Goal: Navigation & Orientation: Find specific page/section

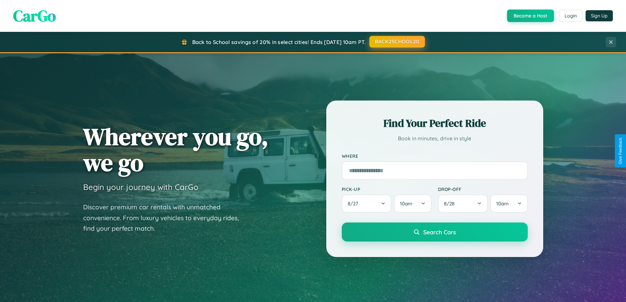
click at [397, 42] on button "BACK2SCHOOL20" at bounding box center [398, 42] width 56 height 12
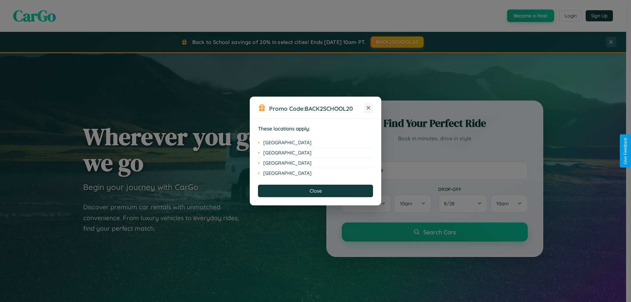
click at [369, 108] on icon at bounding box center [369, 108] width 4 height 4
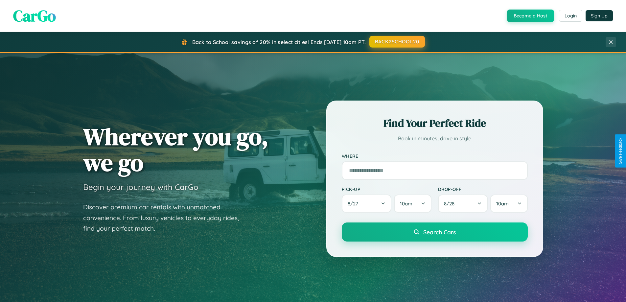
click at [397, 42] on button "BACK2SCHOOL20" at bounding box center [398, 42] width 56 height 12
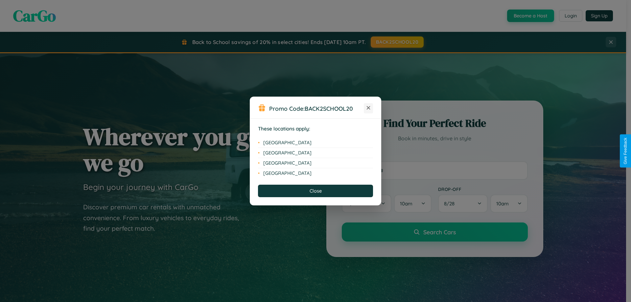
click at [369, 108] on icon at bounding box center [369, 108] width 4 height 4
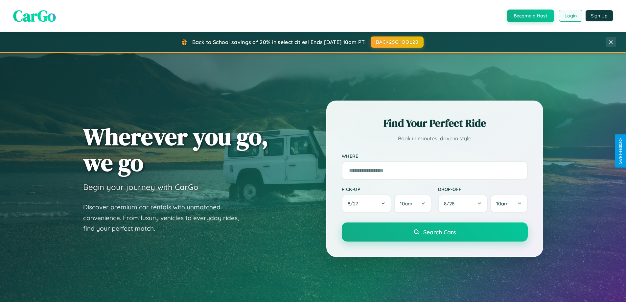
click at [570, 16] on button "Login" at bounding box center [570, 16] width 23 height 12
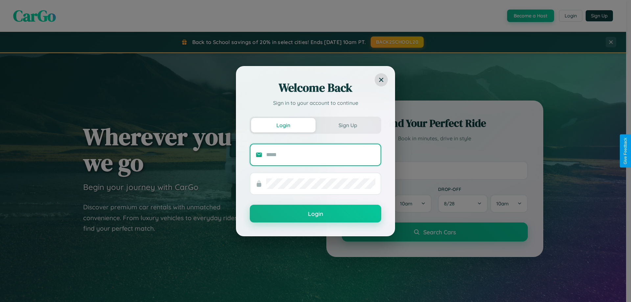
click at [321, 155] on input "text" at bounding box center [320, 155] width 109 height 11
type input "**********"
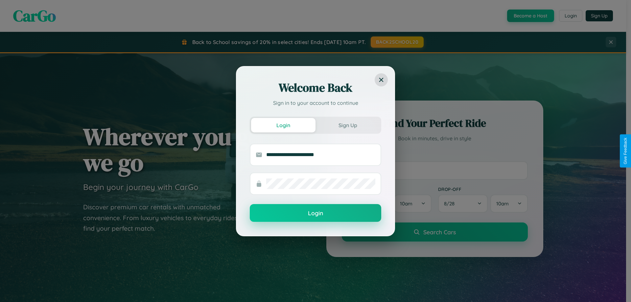
click at [316, 213] on button "Login" at bounding box center [316, 213] width 132 height 18
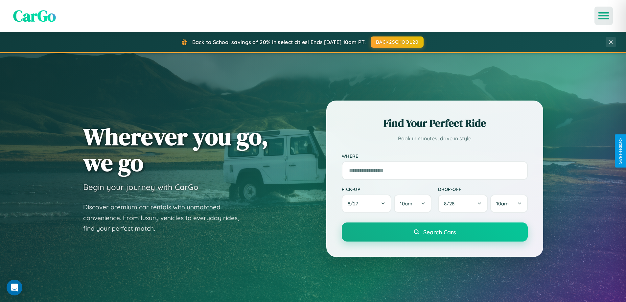
click at [604, 16] on icon "Open menu" at bounding box center [604, 16] width 10 height 6
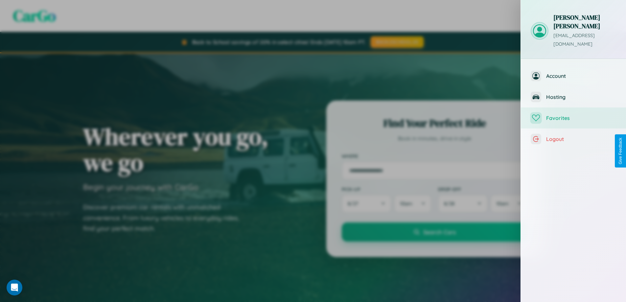
click at [574, 115] on span "Favorites" at bounding box center [581, 118] width 70 height 7
